Goal: Navigation & Orientation: Find specific page/section

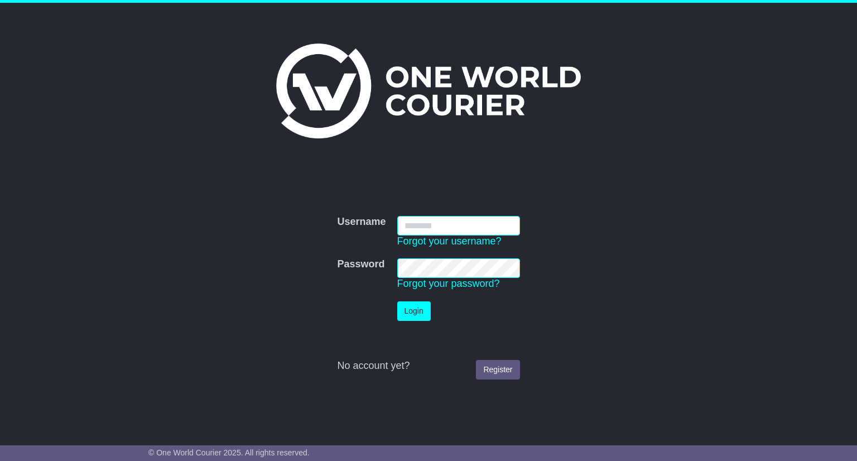
paste input "**********"
type input "**********"
click at [417, 311] on button "Login" at bounding box center [413, 311] width 33 height 20
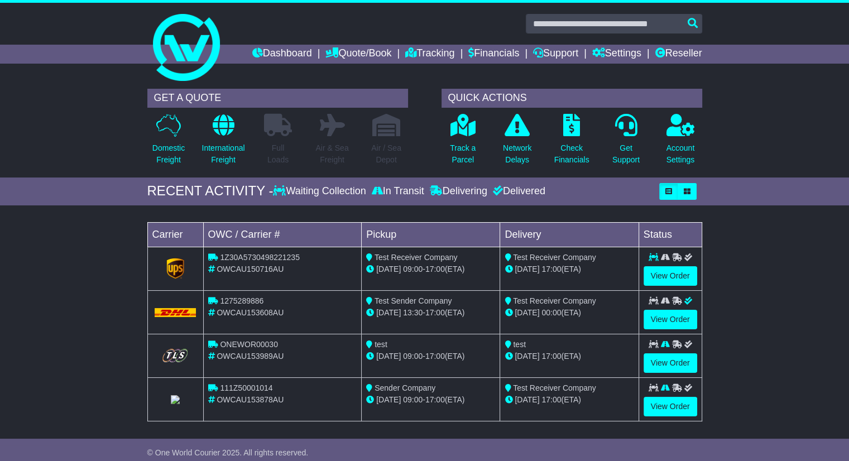
drag, startPoint x: 798, startPoint y: 141, endPoint x: 806, endPoint y: 152, distance: 13.5
click at [806, 152] on div "GET A QUOTE Domestic Freight International Freight Full Loads Air & Sea Freight…" at bounding box center [424, 130] width 849 height 94
click at [483, 54] on link "Financials" at bounding box center [493, 54] width 51 height 19
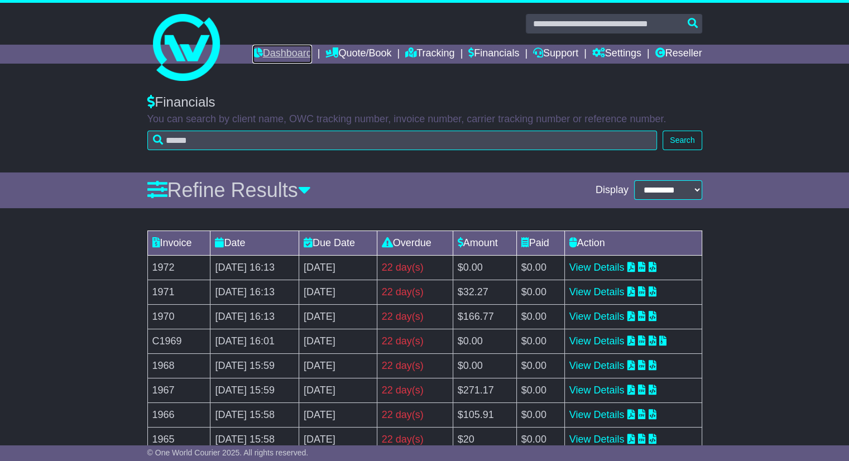
click at [252, 54] on link "Dashboard" at bounding box center [282, 54] width 60 height 19
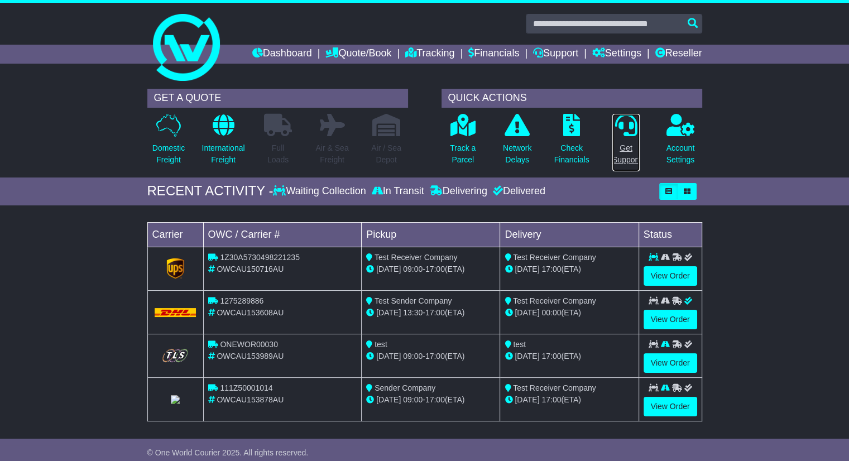
click at [618, 130] on icon at bounding box center [625, 125] width 22 height 22
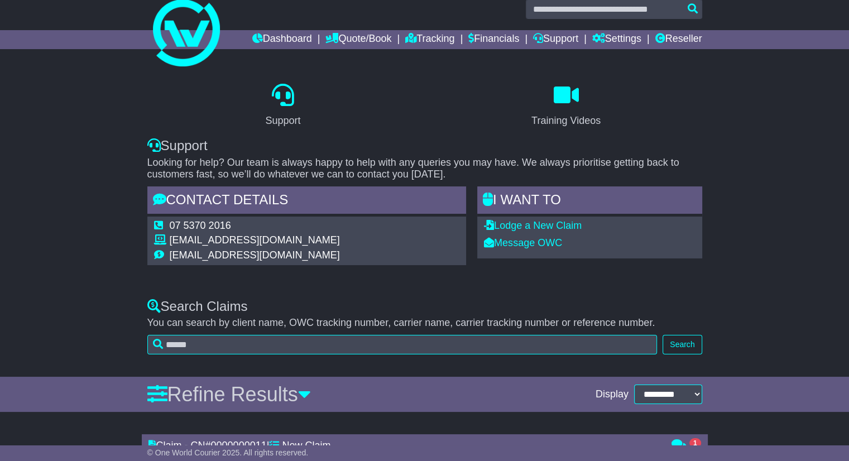
scroll to position [16, 0]
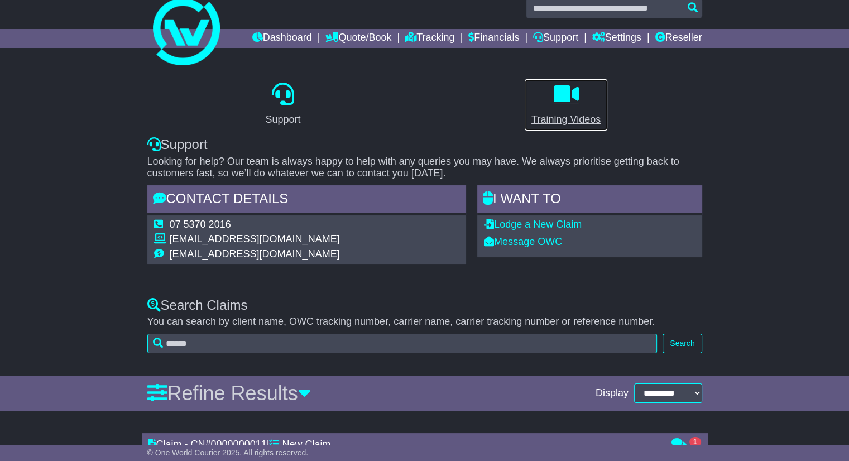
click at [574, 108] on link "Training Videos" at bounding box center [566, 105] width 84 height 52
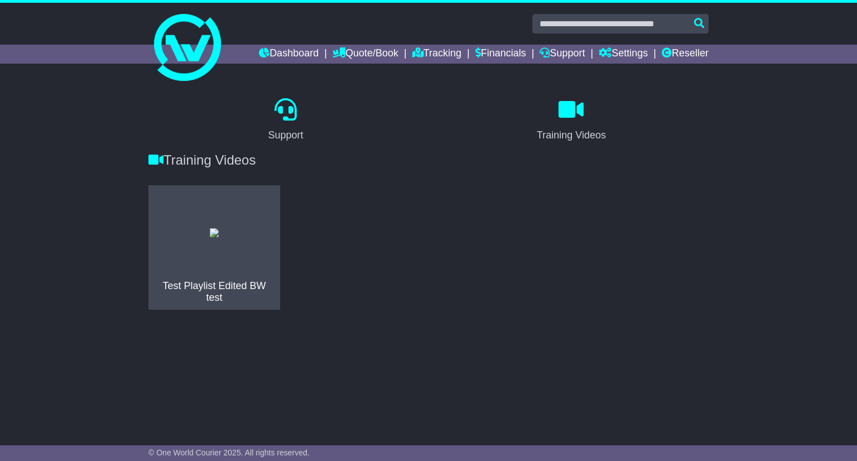
click at [511, 192] on div "Test Playlist Edited BW test" at bounding box center [428, 251] width 571 height 133
click at [278, 55] on link "Dashboard" at bounding box center [289, 54] width 60 height 19
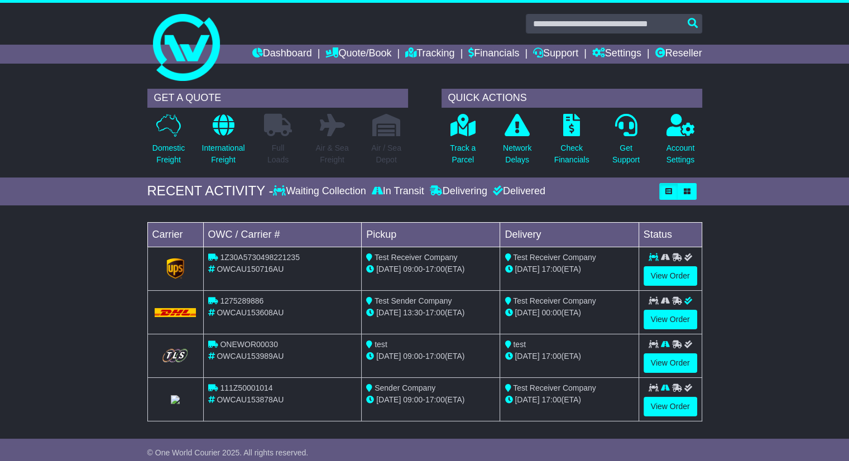
drag, startPoint x: 769, startPoint y: 420, endPoint x: 752, endPoint y: 255, distance: 166.0
click at [237, 132] on p at bounding box center [222, 125] width 43 height 23
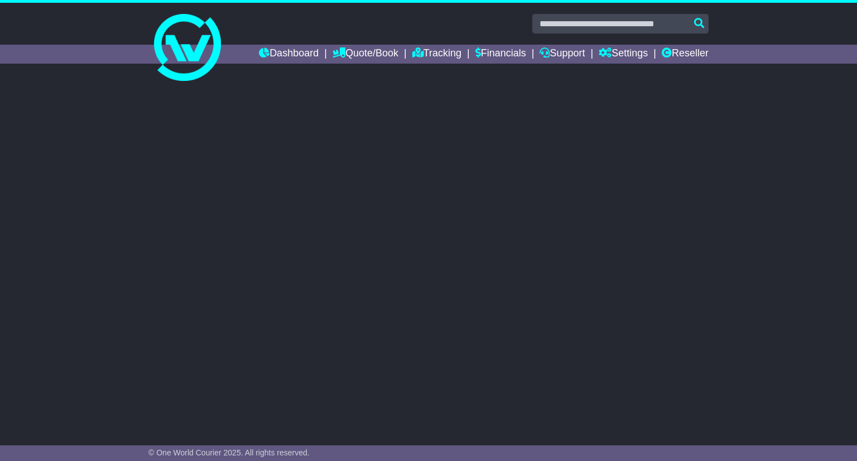
select select "**"
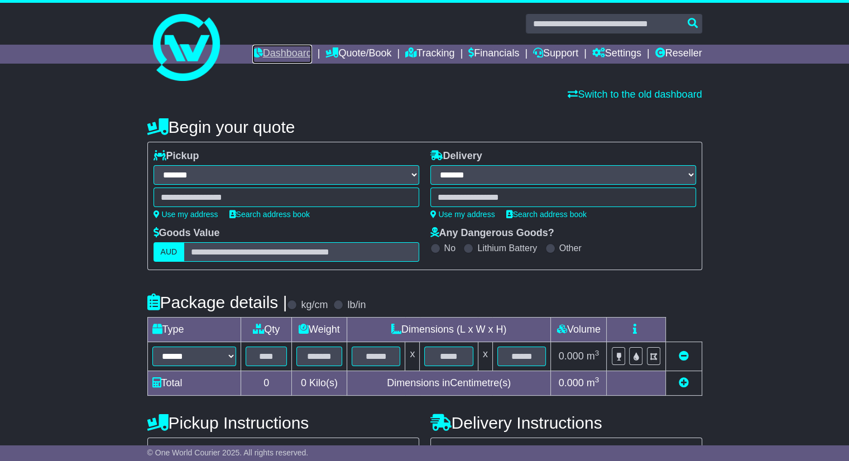
click at [276, 53] on link "Dashboard" at bounding box center [282, 54] width 60 height 19
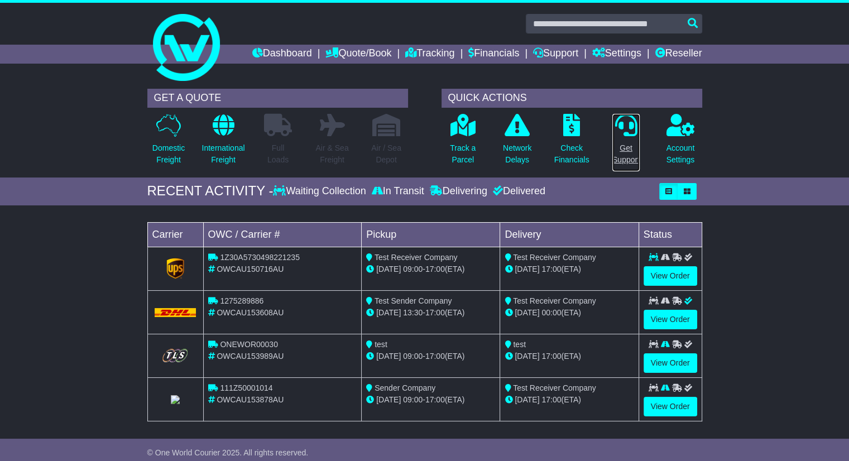
click at [637, 130] on p at bounding box center [625, 125] width 27 height 23
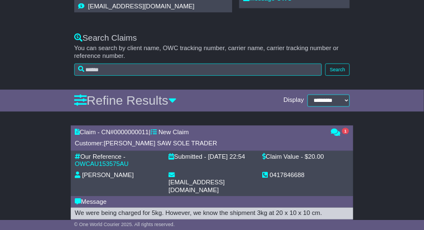
scroll to position [357, 0]
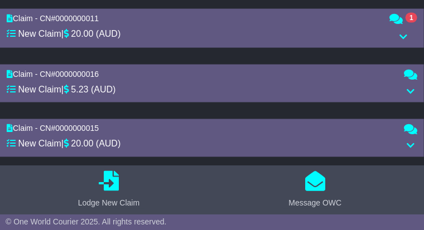
drag, startPoint x: 191, startPoint y: 131, endPoint x: 132, endPoint y: 123, distance: 59.1
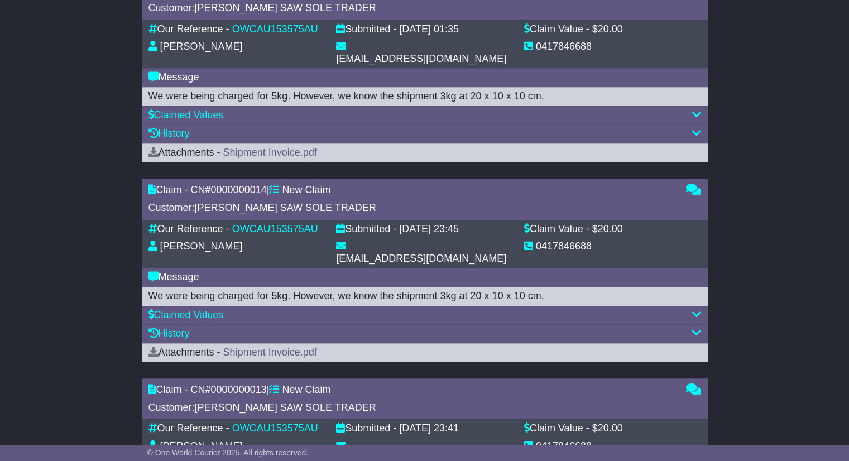
scroll to position [940, 0]
